Goal: Transaction & Acquisition: Purchase product/service

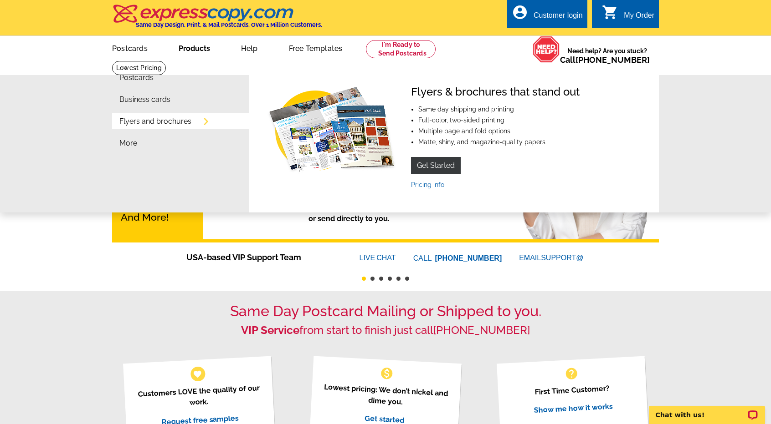
click at [201, 51] on link "Products" at bounding box center [194, 47] width 61 height 21
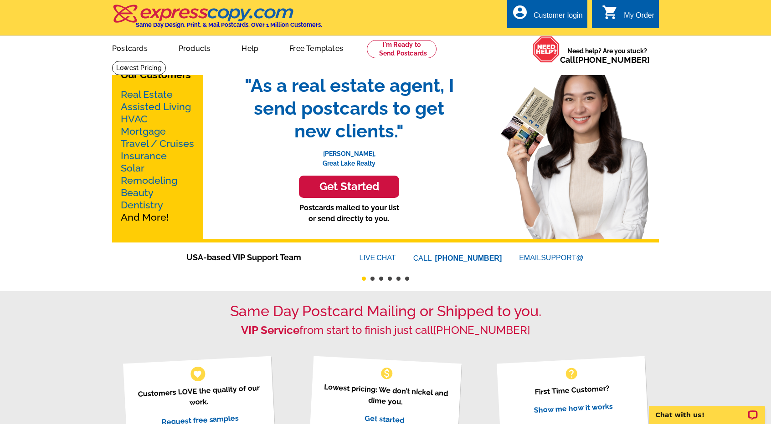
click at [201, 51] on link "Products" at bounding box center [194, 47] width 61 height 21
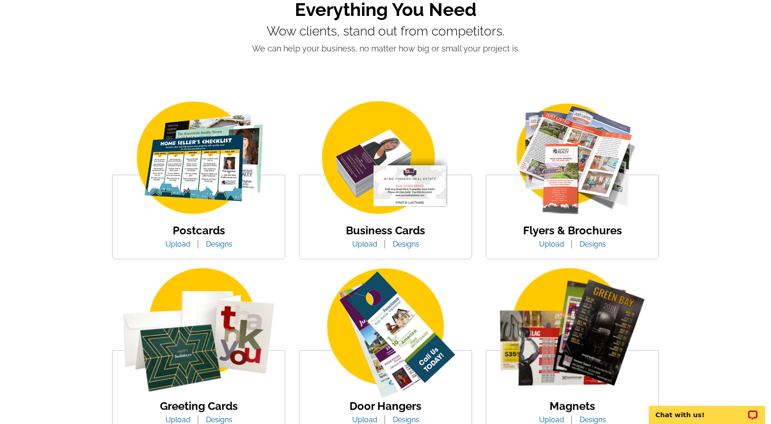
scroll to position [91, 0]
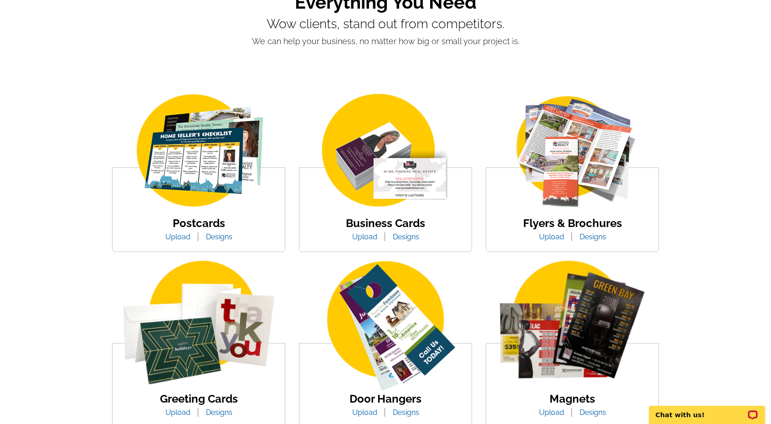
click at [372, 167] on img at bounding box center [385, 152] width 155 height 120
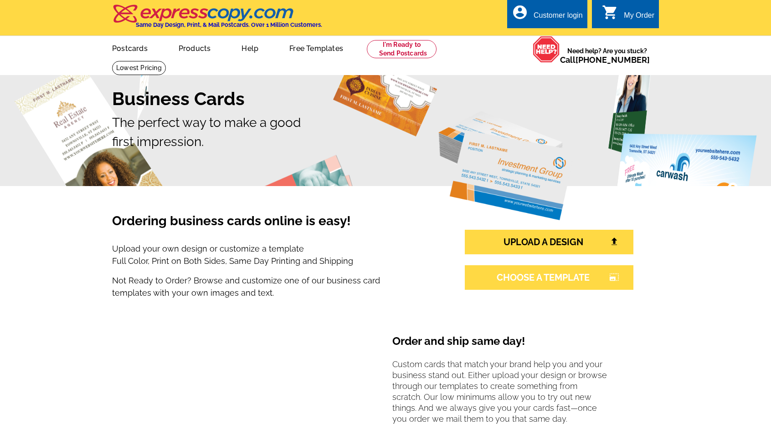
click at [500, 274] on link "CHOOSE A TEMPLATE photo_size_select_large" at bounding box center [549, 278] width 169 height 25
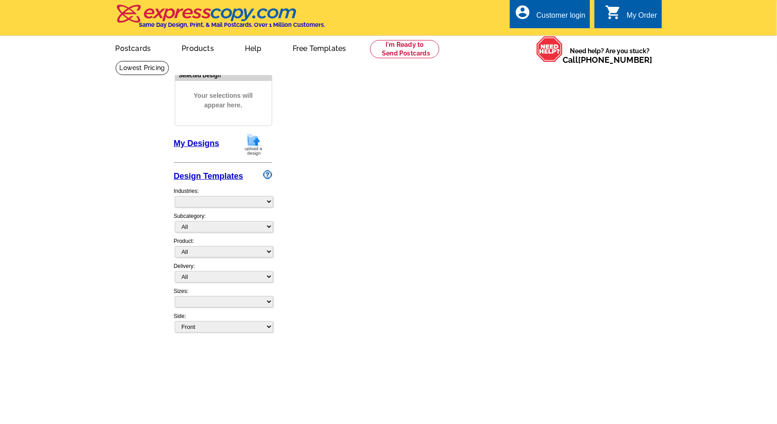
select select "3"
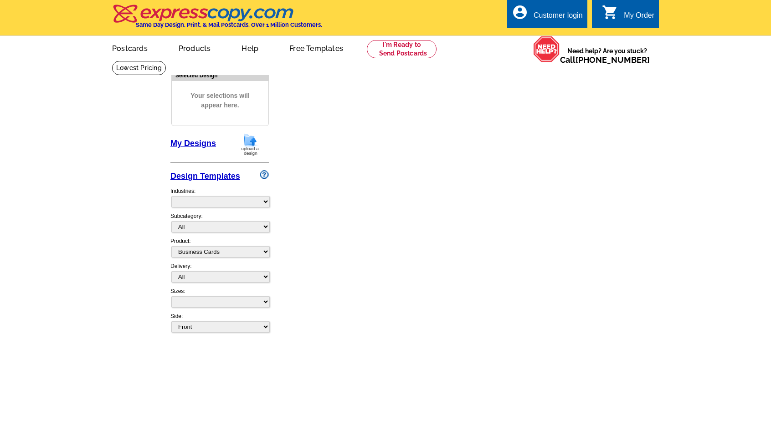
select select "5"
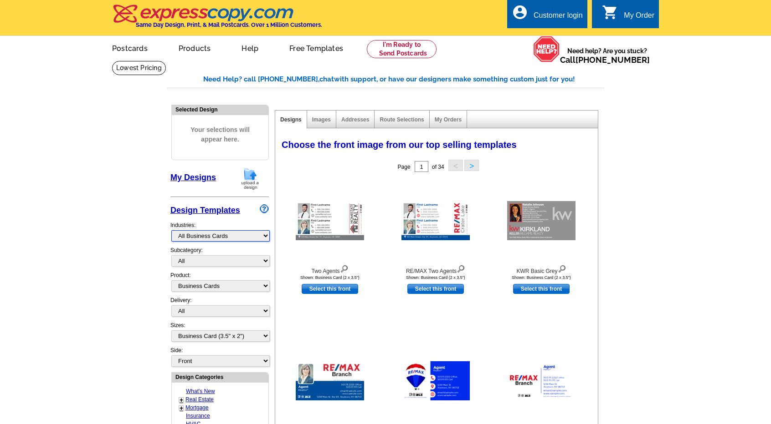
click at [199, 238] on select "What's New Real Estate Mortgage Insurance HVAC Dental Solar EDDM - NEW! Calenda…" at bounding box center [220, 235] width 98 height 11
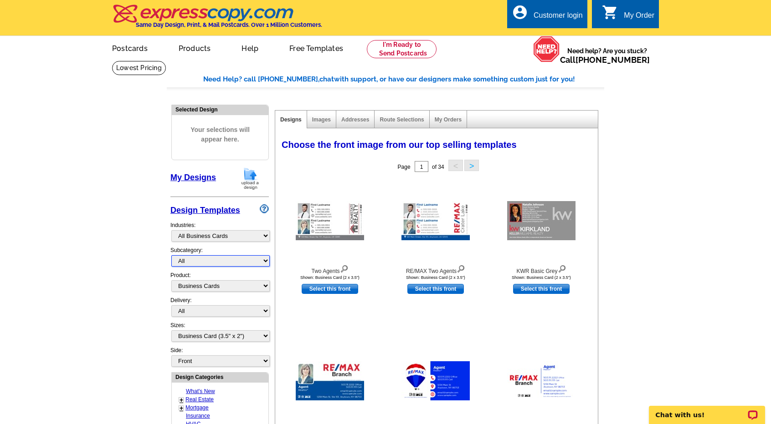
click at [197, 259] on select "All" at bounding box center [220, 261] width 98 height 11
click at [208, 234] on select "What's New Real Estate Mortgage Insurance HVAC Dental Solar EDDM - NEW! Calenda…" at bounding box center [220, 235] width 98 height 11
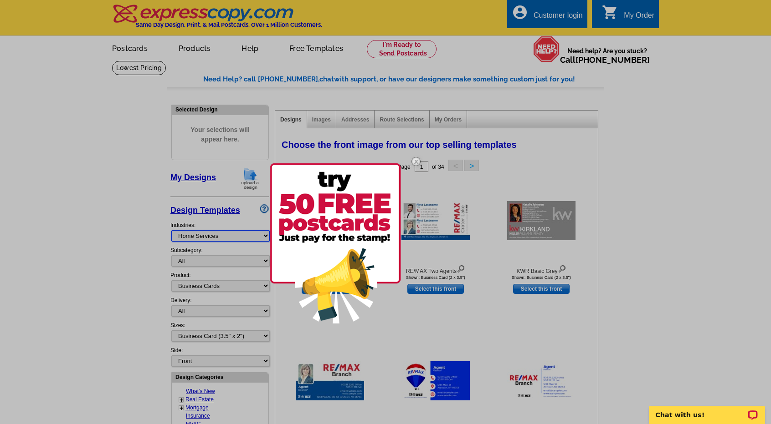
click at [171, 230] on select "What's New Real Estate Mortgage Insurance HVAC Dental Solar EDDM - NEW! Calenda…" at bounding box center [220, 235] width 98 height 11
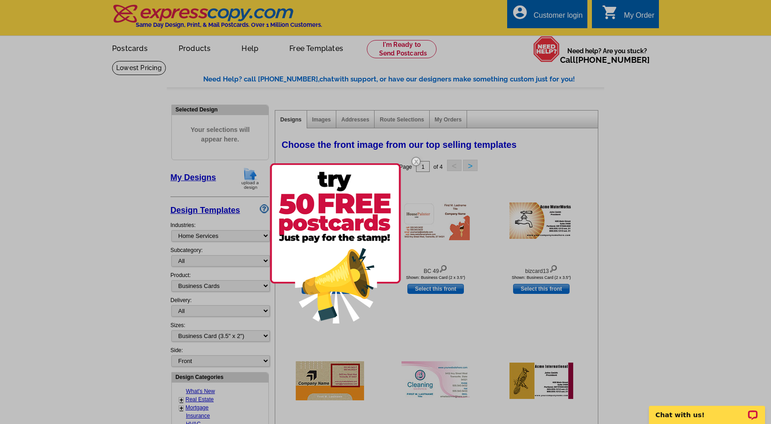
click at [414, 160] on img at bounding box center [416, 161] width 26 height 26
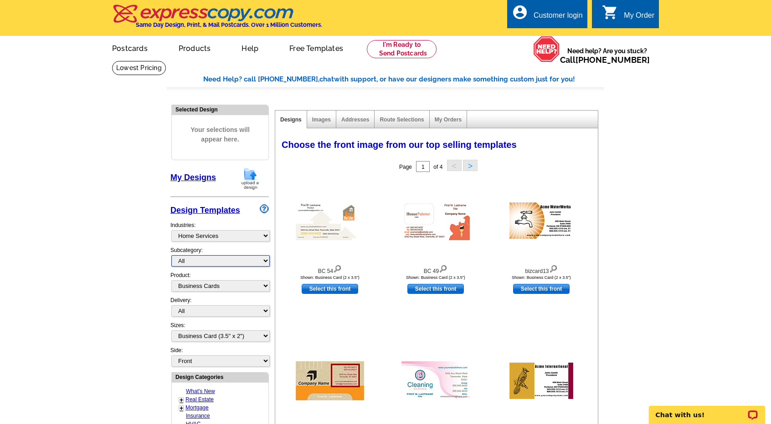
click at [232, 257] on select "All HVAC Landscaping Solar Dry Cleaning / Laundromat Cleaning Services Interior…" at bounding box center [220, 261] width 98 height 11
click at [242, 233] on select "What's New Real Estate Mortgage Insurance HVAC Dental Solar EDDM - NEW! Calenda…" at bounding box center [220, 235] width 98 height 11
select select "785"
click at [171, 230] on select "What's New Real Estate Mortgage Insurance HVAC Dental Solar EDDM - NEW! Calenda…" at bounding box center [220, 235] width 98 height 11
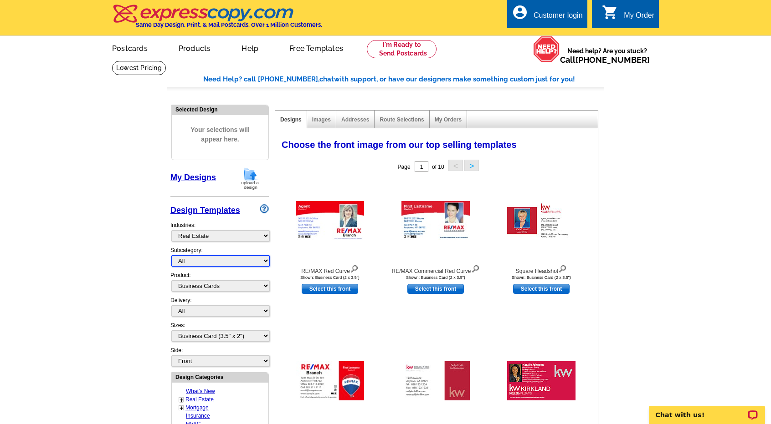
click at [228, 258] on select "All RE/MAX® Referrals Keller Williams® Berkshire Hathaway Home Services Century…" at bounding box center [220, 261] width 98 height 11
select select "807"
click at [171, 256] on select "All RE/MAX® Referrals Keller Williams® Berkshire Hathaway Home Services Century…" at bounding box center [220, 261] width 98 height 11
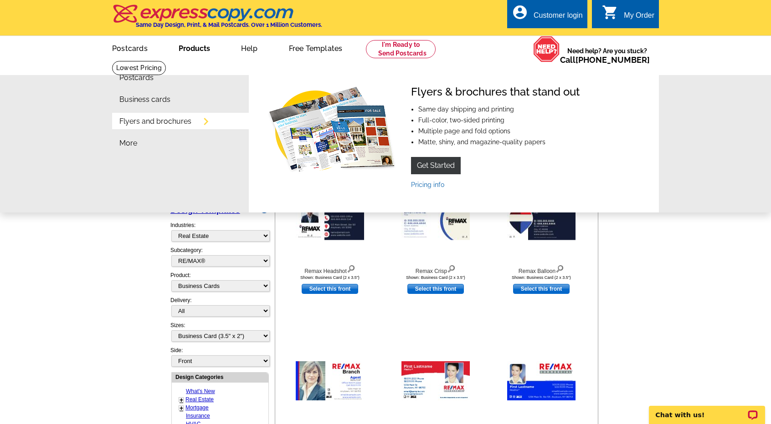
click at [197, 47] on link "Products" at bounding box center [194, 47] width 61 height 21
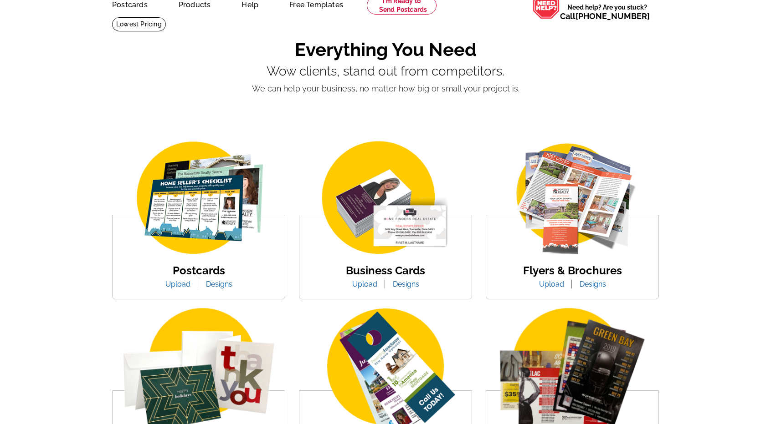
scroll to position [46, 0]
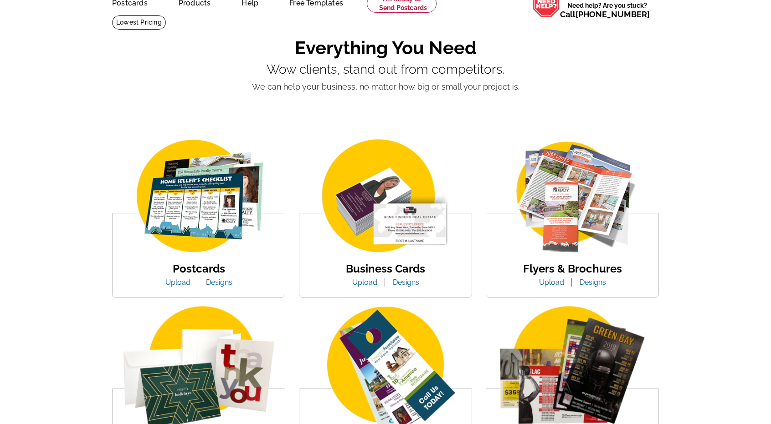
click at [588, 215] on img at bounding box center [572, 197] width 155 height 120
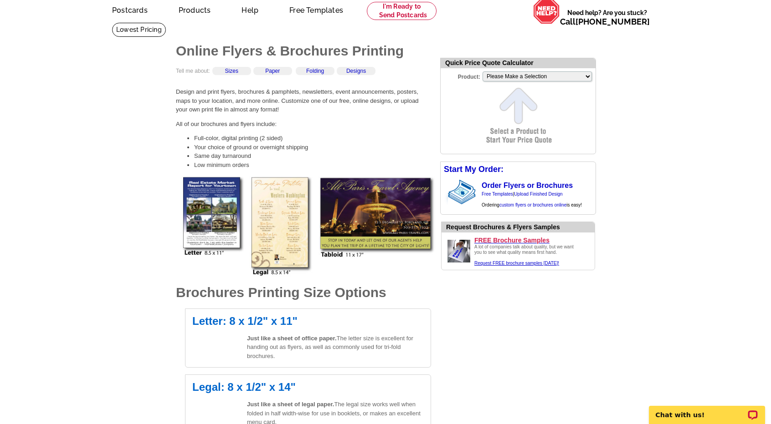
scroll to position [46, 0]
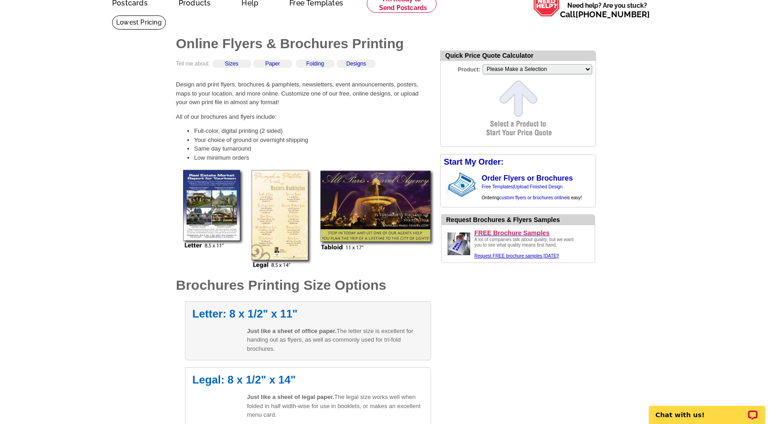
click at [259, 338] on p "Just like a sheet of office paper. The letter size is excellent for handing out…" at bounding box center [335, 340] width 177 height 27
select select "6"
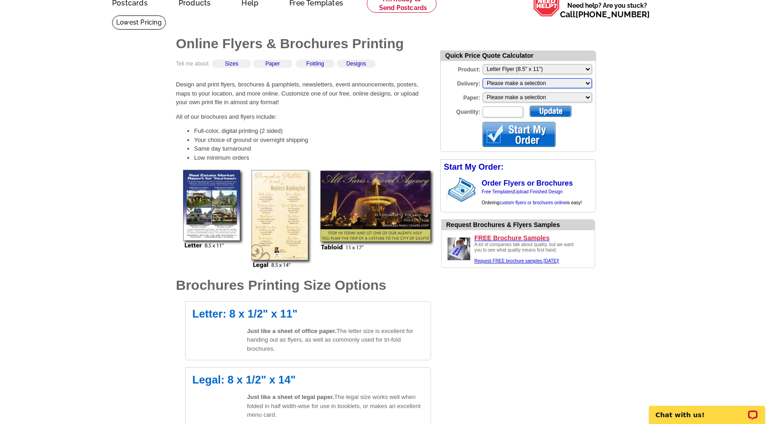
click at [589, 85] on select "Please make a selection Print + Address+USPS First Class Print-Only+Shipped To …" at bounding box center [536, 83] width 109 height 10
click at [587, 98] on select "Please make a selection Regular Bond Paper Gloss Cover Uncoated Heavy Card Stoc…" at bounding box center [536, 97] width 109 height 10
